Goal: Transaction & Acquisition: Purchase product/service

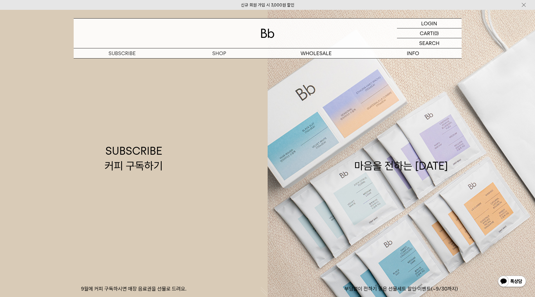
click at [268, 33] on img at bounding box center [267, 33] width 13 height 9
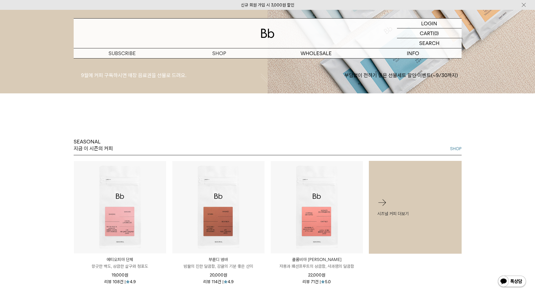
scroll to position [281, 0]
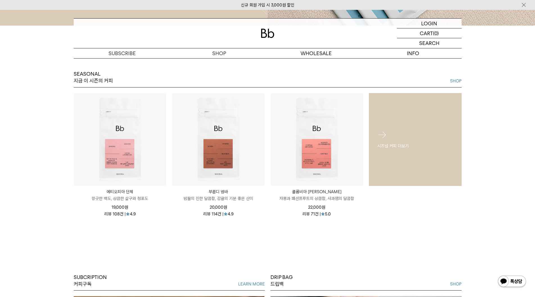
click at [396, 128] on div "시즈널 커피 더보기" at bounding box center [415, 139] width 93 height 36
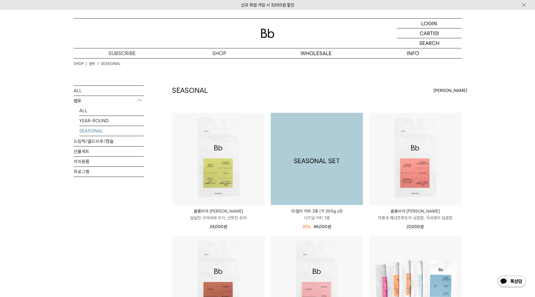
scroll to position [124, 0]
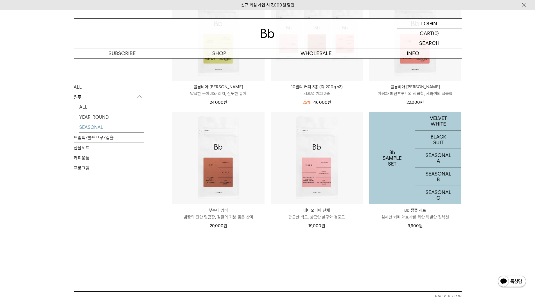
click at [413, 151] on img at bounding box center [415, 158] width 92 height 92
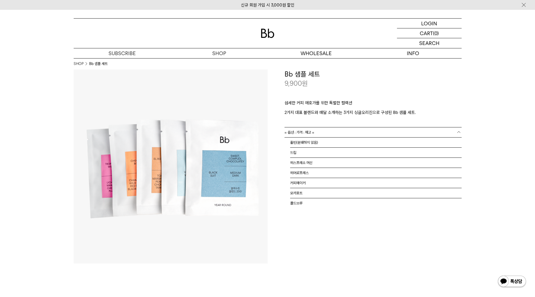
click at [314, 132] on span "= 옵션 : 가격 : 재고 =" at bounding box center [299, 132] width 30 height 10
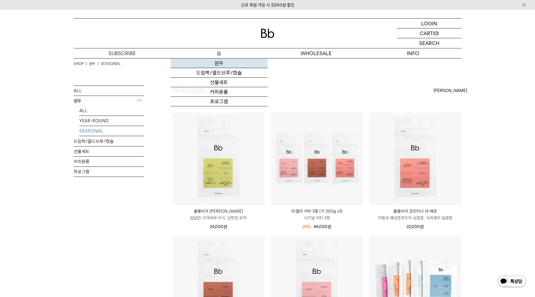
click at [223, 62] on link "원두" at bounding box center [219, 63] width 97 height 10
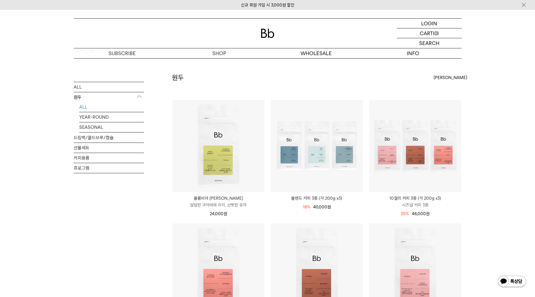
scroll to position [15, 0]
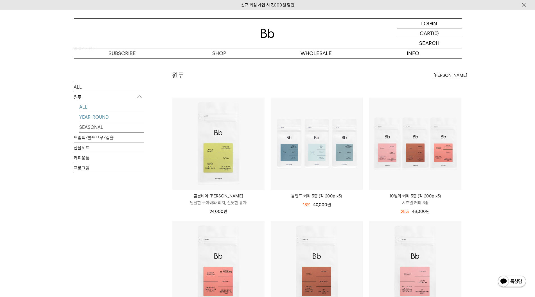
click at [112, 117] on link "YEAR-ROUND" at bounding box center [111, 117] width 65 height 10
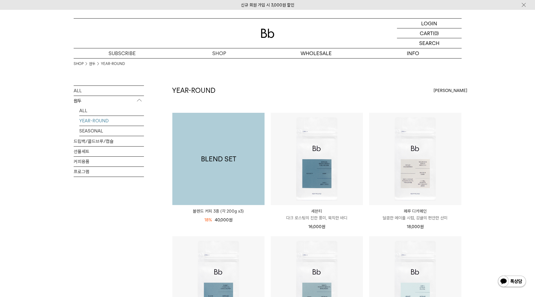
click at [244, 127] on img at bounding box center [218, 159] width 92 height 92
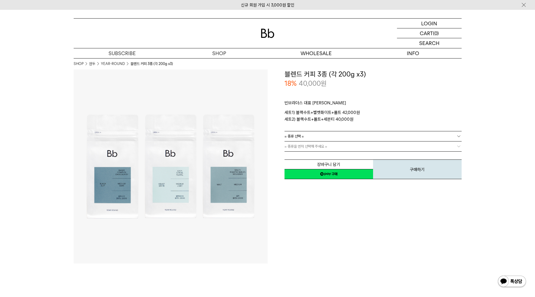
click at [301, 146] on span "= 종류을 먼저 선택해 주세요 =" at bounding box center [305, 146] width 43 height 10
click at [314, 131] on link "= 종류 선택 =" at bounding box center [372, 136] width 177 height 10
click at [317, 156] on li "블랙수트+몰트+세븐티" at bounding box center [375, 156] width 171 height 10
click at [311, 138] on span "블랙수트+몰트+세븐티" at bounding box center [300, 136] width 32 height 10
click at [314, 147] on li "블랙수트+벨벳화이트+몰트" at bounding box center [375, 146] width 171 height 10
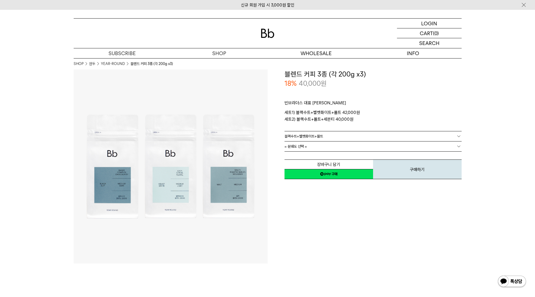
click at [303, 145] on span "= 분쇄도 선택 =" at bounding box center [295, 146] width 22 height 10
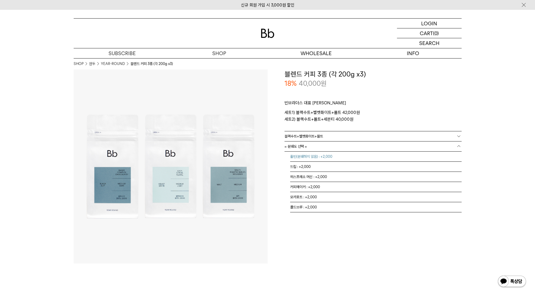
click at [311, 156] on li "홀빈(분쇄하지 않음) : +2,000" at bounding box center [375, 156] width 171 height 10
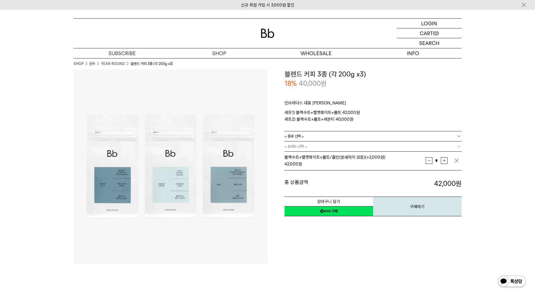
click at [326, 210] on link "네이버페이 구매하기" at bounding box center [328, 211] width 89 height 10
